Goal: Task Accomplishment & Management: Manage account settings

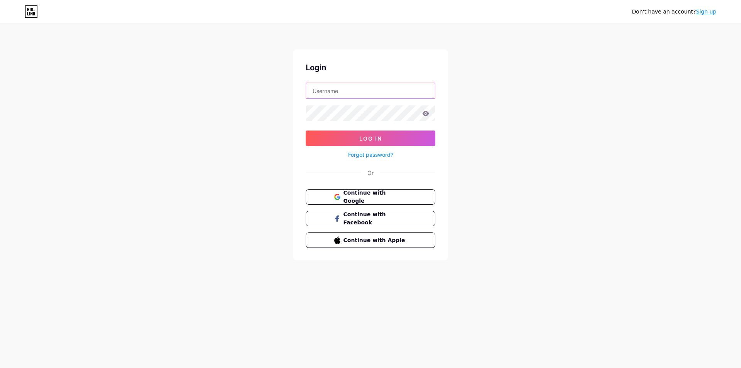
click at [334, 90] on input "text" at bounding box center [370, 90] width 129 height 15
type input "[PERSON_NAME][EMAIL_ADDRESS][DOMAIN_NAME]"
click at [346, 89] on input "[PERSON_NAME][EMAIL_ADDRESS][DOMAIN_NAME]" at bounding box center [370, 90] width 129 height 15
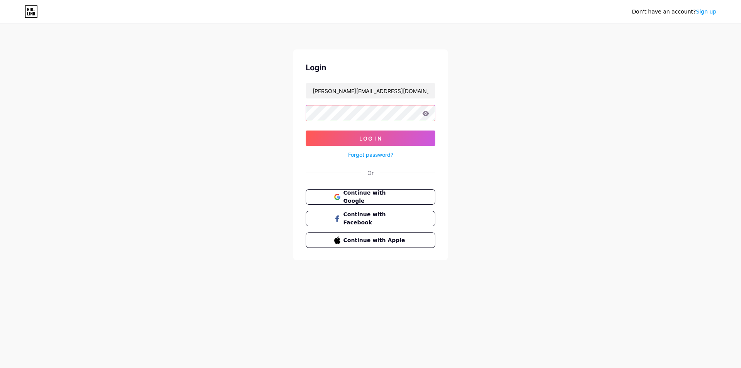
click at [306, 131] on button "Log In" at bounding box center [371, 138] width 130 height 15
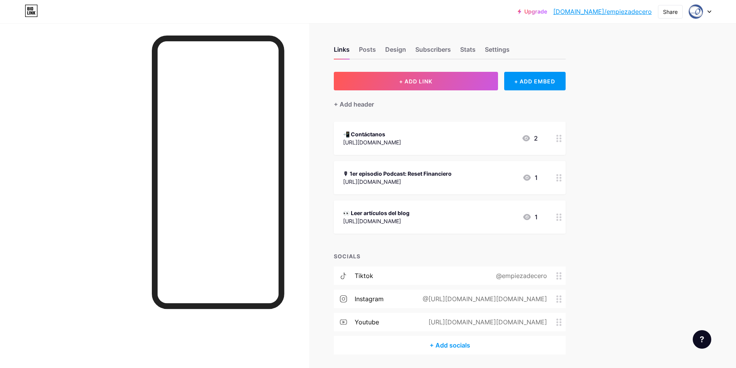
click at [418, 176] on div "🎙 1er episodio Podcast: Reset Financiero" at bounding box center [397, 174] width 109 height 8
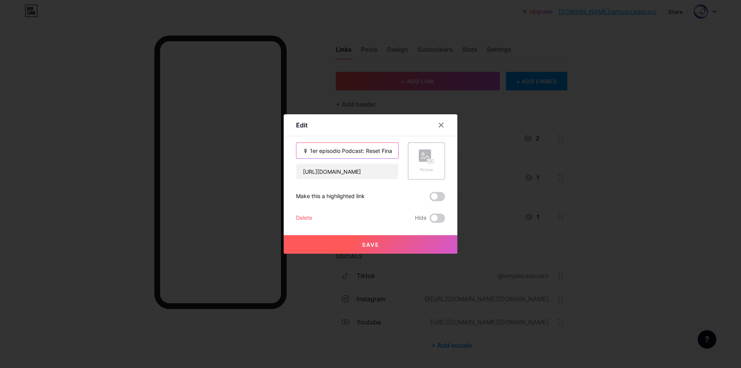
drag, startPoint x: 318, startPoint y: 151, endPoint x: 309, endPoint y: 151, distance: 9.3
click at [309, 151] on input "🎙 1er episodio Podcast: Reset Financiero" at bounding box center [348, 150] width 102 height 15
type input "🎙 2do episodio Podcast: Reset Financiero"
click at [344, 168] on input "[URL][DOMAIN_NAME]" at bounding box center [348, 171] width 102 height 15
click at [316, 172] on input "[URL][DOMAIN_NAME]" at bounding box center [348, 171] width 102 height 15
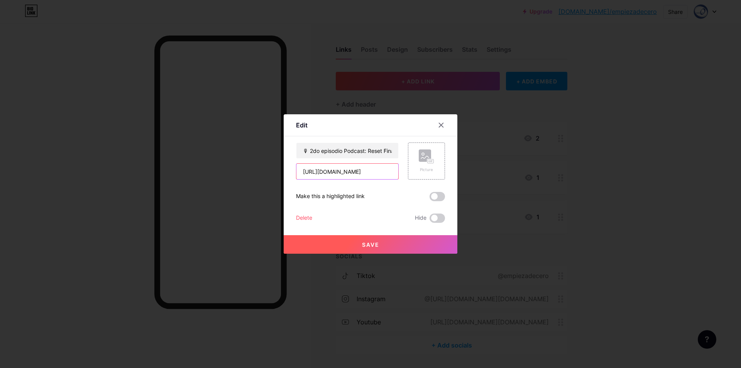
click at [316, 172] on input "[URL][DOMAIN_NAME]" at bounding box center [348, 171] width 102 height 15
paste input "TeB5RAF1ui4?si=kcFg9v7cpPMupGT3"
type input "[URL][DOMAIN_NAME]"
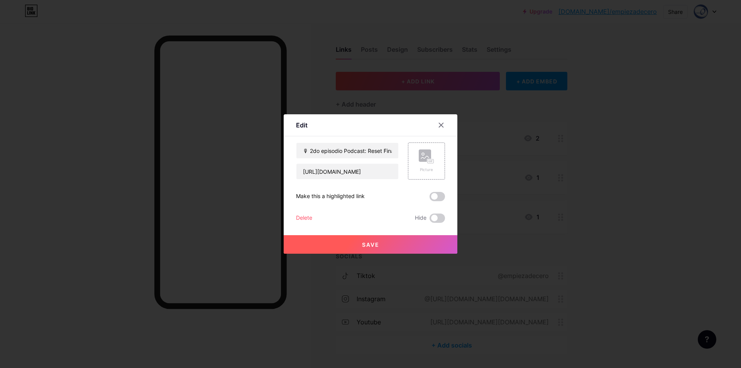
click at [386, 243] on button "Save" at bounding box center [371, 244] width 174 height 19
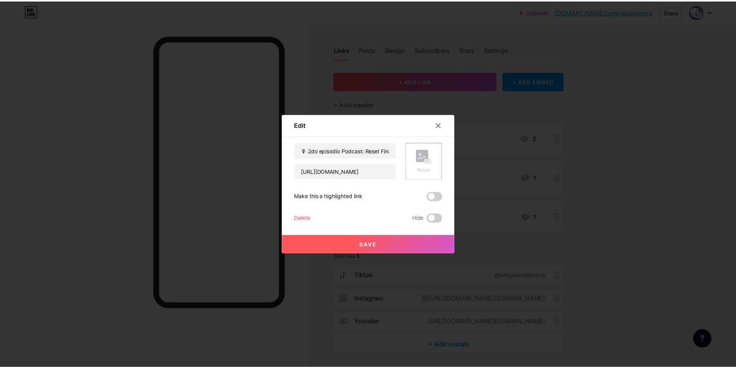
scroll to position [0, 0]
